Goal: Task Accomplishment & Management: Use online tool/utility

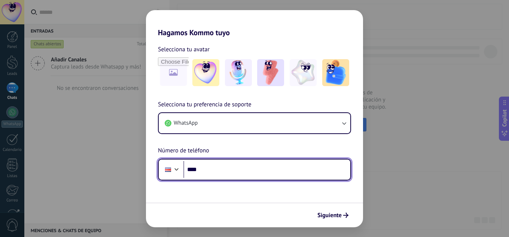
click at [250, 173] on input "****" at bounding box center [266, 169] width 167 height 17
type input "**********"
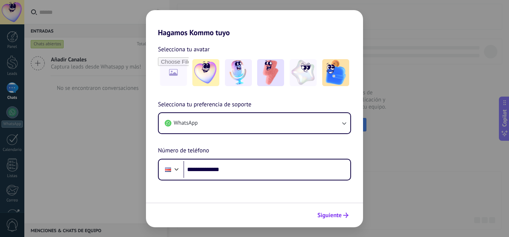
click at [332, 213] on span "Siguiente" at bounding box center [329, 215] width 24 height 5
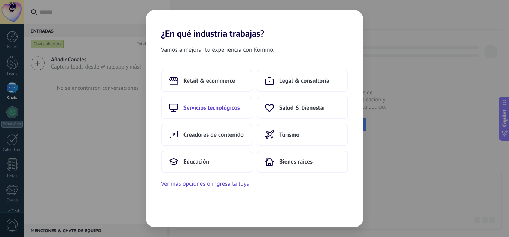
click at [216, 112] on button "Servicios tecnológicos" at bounding box center [206, 108] width 91 height 22
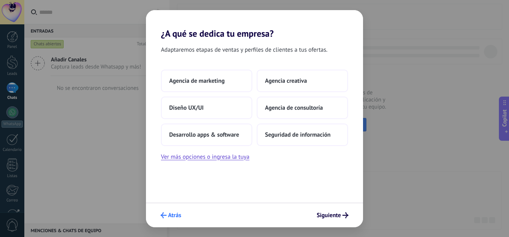
click at [172, 215] on span "Atrás" at bounding box center [174, 215] width 13 height 5
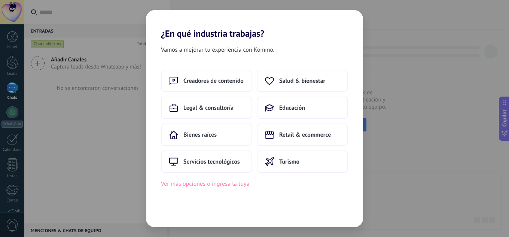
click at [216, 185] on button "Ver más opciones o ingresa la tuya" at bounding box center [205, 184] width 88 height 10
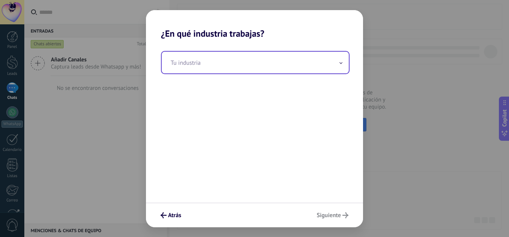
click at [338, 61] on input "text" at bounding box center [255, 63] width 187 height 22
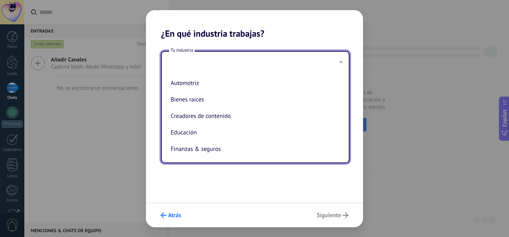
click at [174, 220] on button "Atrás" at bounding box center [170, 215] width 27 height 13
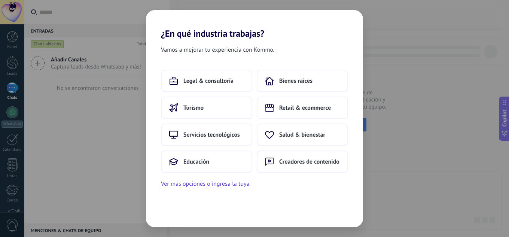
click at [66, 167] on div "¿En qué industria trabajas? Vamos a mejorar tu experiencia con Kommo. Legal & c…" at bounding box center [254, 118] width 509 height 237
click at [389, 145] on div "¿En qué industria trabajas? Vamos a mejorar tu experiencia con Kommo. Legal & c…" at bounding box center [254, 118] width 509 height 237
click at [205, 135] on span "Servicios tecnológicos" at bounding box center [211, 134] width 57 height 7
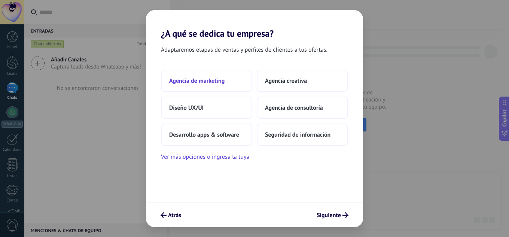
click at [214, 83] on span "Agencia de marketing" at bounding box center [196, 80] width 55 height 7
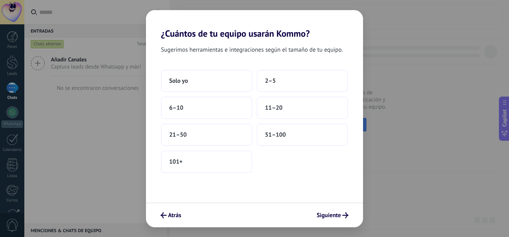
click at [214, 83] on button "Solo yo" at bounding box center [206, 81] width 91 height 22
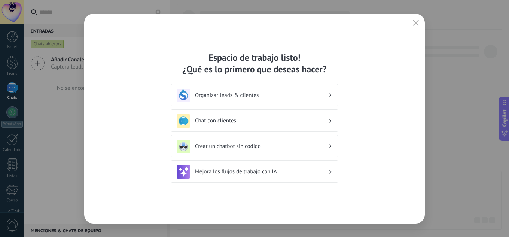
click at [234, 98] on h3 "Organizar leads & clientes" at bounding box center [261, 95] width 133 height 7
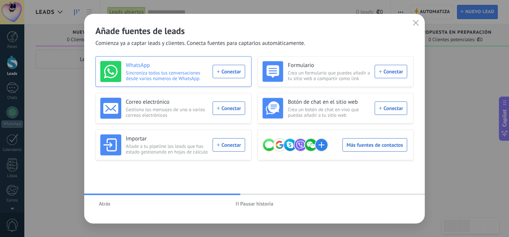
click at [228, 71] on div "WhatsApp Sincroniza todas tus conversaciones desde varios números de WhatsApp. …" at bounding box center [172, 71] width 145 height 21
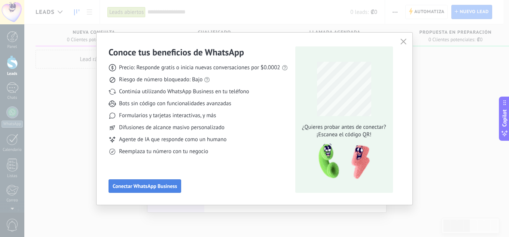
click at [163, 183] on span "Conectar WhatsApp Business" at bounding box center [145, 185] width 64 height 5
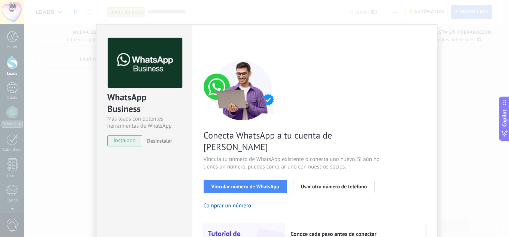
scroll to position [37, 0]
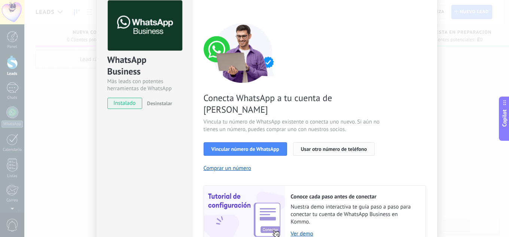
click at [321, 146] on span "Usar otro número de teléfono" at bounding box center [334, 148] width 66 height 5
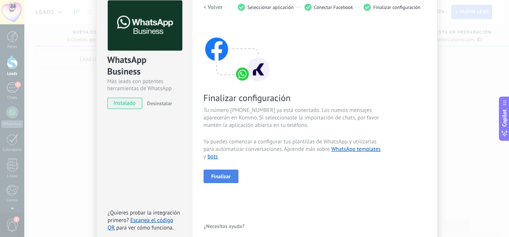
click at [227, 172] on button "Finalizar" at bounding box center [221, 176] width 35 height 13
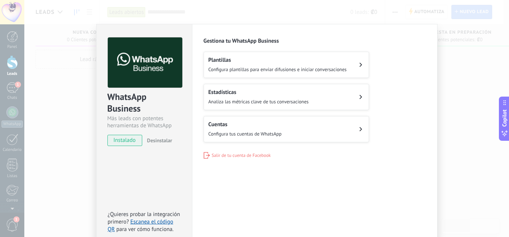
scroll to position [0, 0]
click at [253, 131] on span "Configura tus cuentas de WhatsApp" at bounding box center [244, 134] width 73 height 6
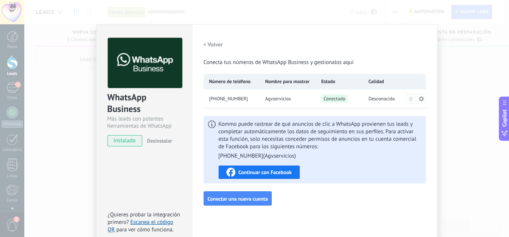
click at [213, 46] on h2 "< Volver" at bounding box center [213, 44] width 19 height 7
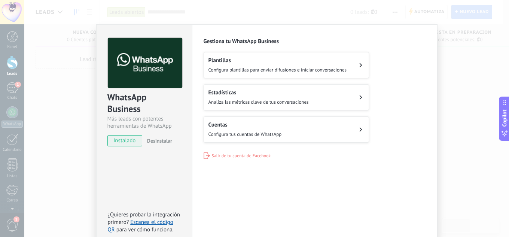
click at [221, 64] on h2 "Plantillas" at bounding box center [277, 60] width 138 height 7
click at [359, 64] on icon at bounding box center [360, 65] width 3 height 4
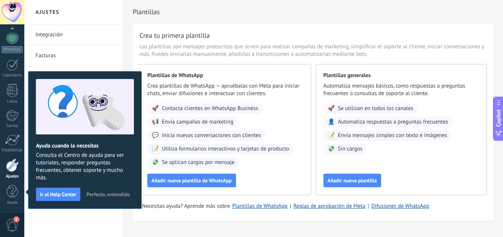
click at [109, 192] on span "Perfecto, entendido" at bounding box center [107, 194] width 43 height 5
